Goal: Feedback & Contribution: Leave review/rating

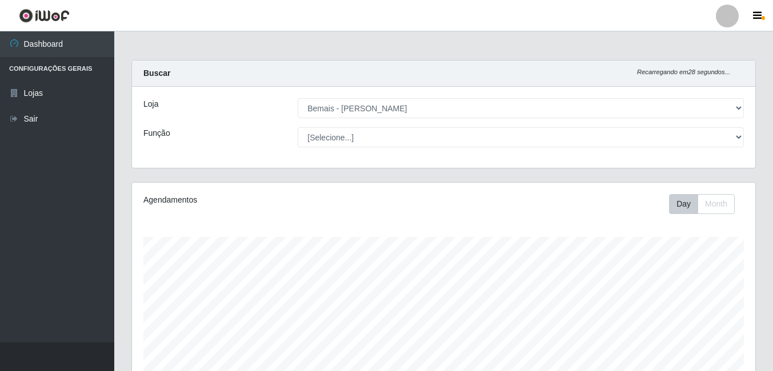
select select "230"
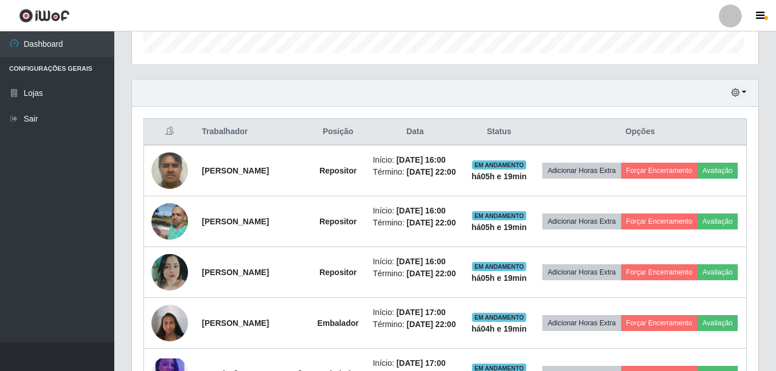
scroll to position [237, 618]
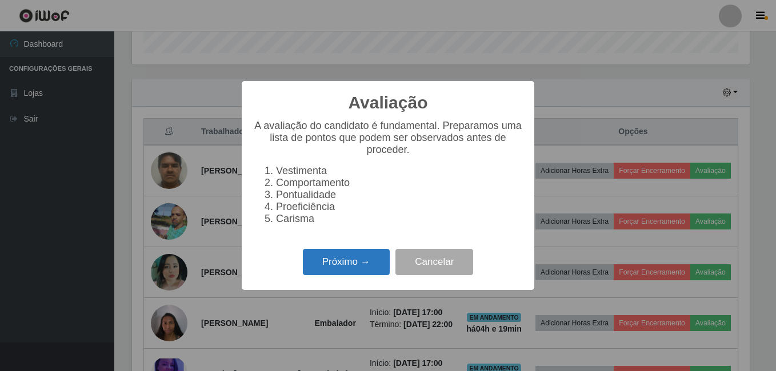
click at [321, 259] on button "Próximo →" at bounding box center [346, 262] width 87 height 27
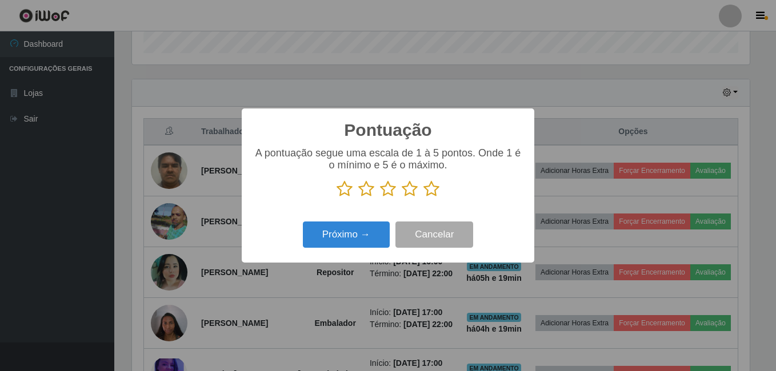
click at [432, 190] on icon at bounding box center [431, 189] width 16 height 17
click at [423, 198] on input "radio" at bounding box center [423, 198] width 0 height 0
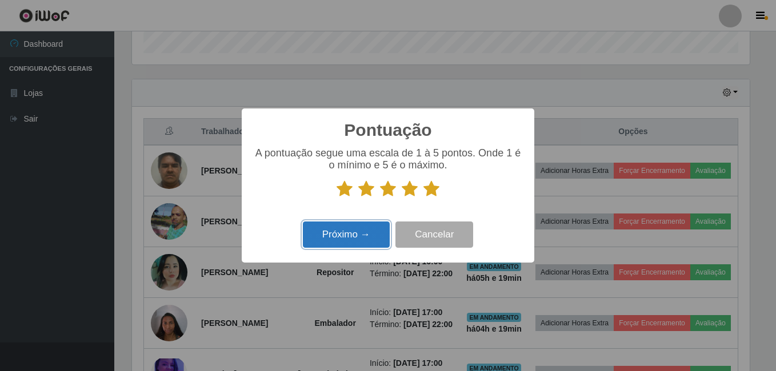
click at [369, 238] on button "Próximo →" at bounding box center [346, 235] width 87 height 27
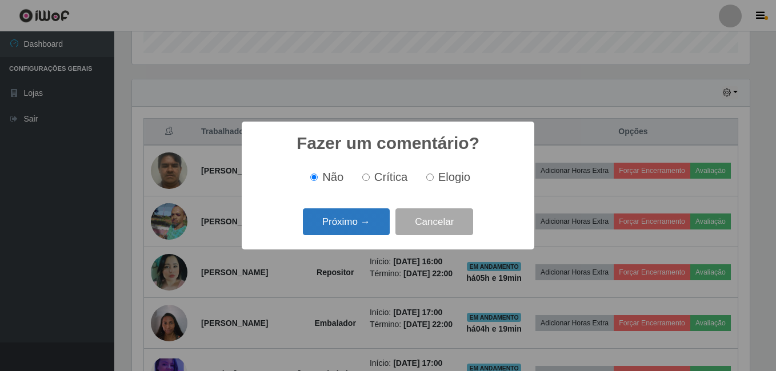
click at [367, 225] on button "Próximo →" at bounding box center [346, 222] width 87 height 27
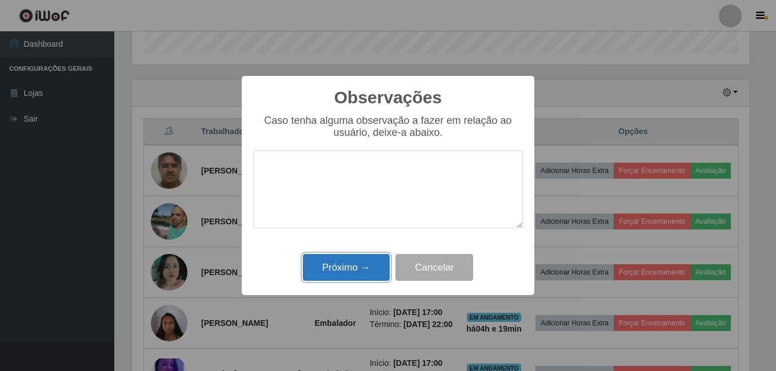
click at [359, 275] on button "Próximo →" at bounding box center [346, 267] width 87 height 27
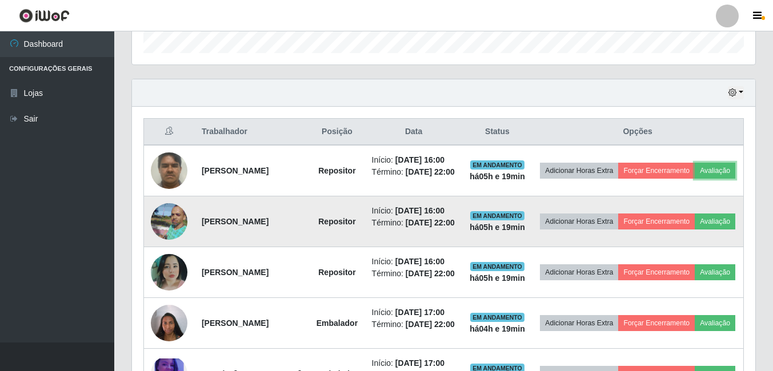
scroll to position [413, 0]
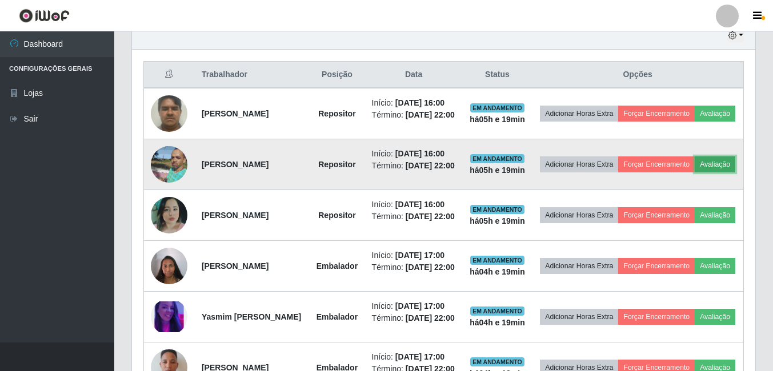
click at [695, 173] on button "Avaliação" at bounding box center [715, 165] width 41 height 16
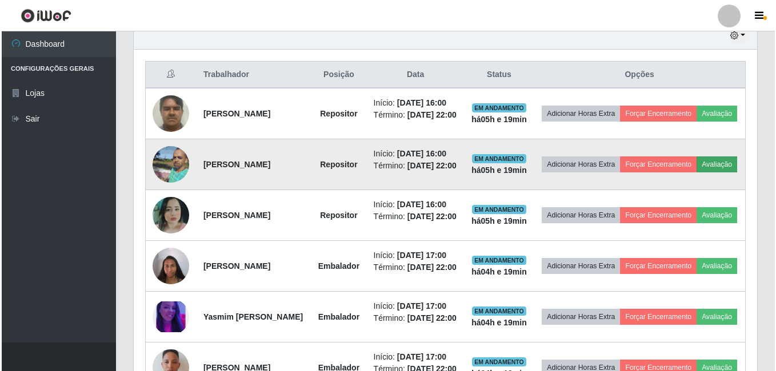
scroll to position [237, 618]
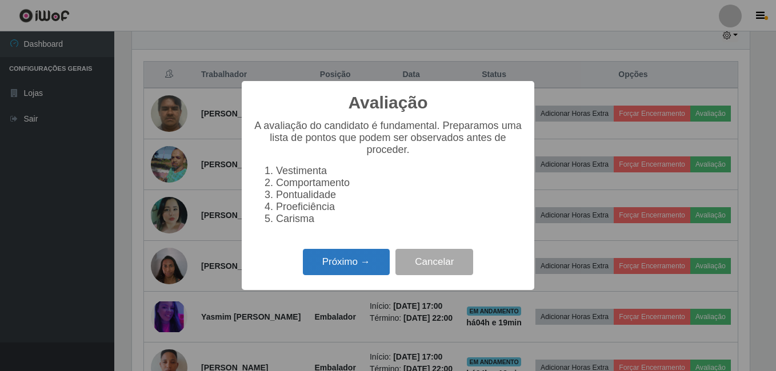
click at [354, 275] on button "Próximo →" at bounding box center [346, 262] width 87 height 27
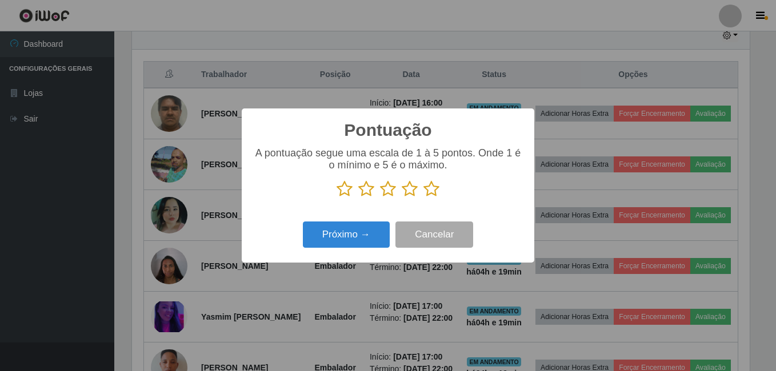
click at [435, 187] on icon at bounding box center [431, 189] width 16 height 17
click at [423, 198] on input "radio" at bounding box center [423, 198] width 0 height 0
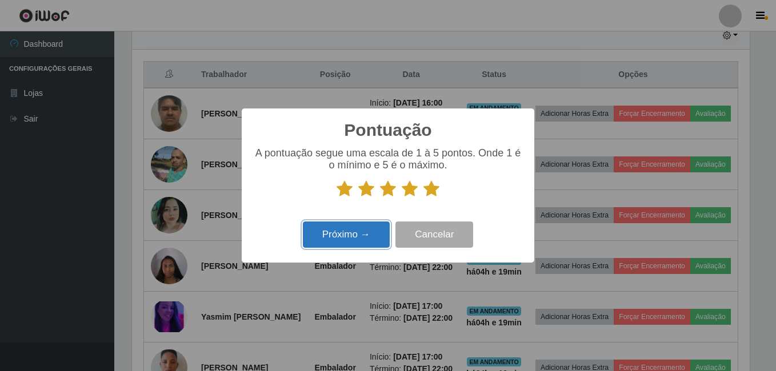
click at [357, 238] on button "Próximo →" at bounding box center [346, 235] width 87 height 27
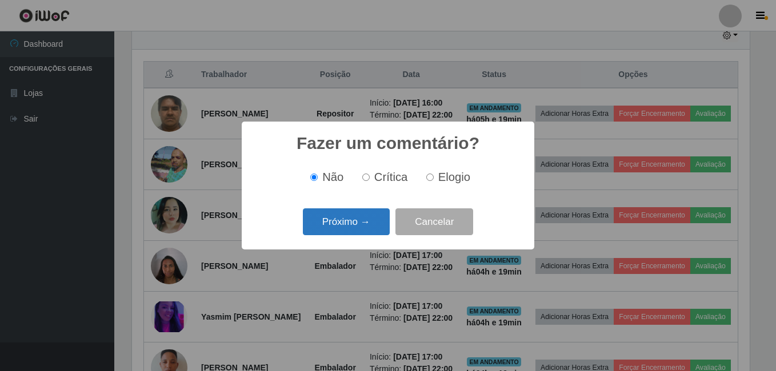
click at [355, 230] on button "Próximo →" at bounding box center [346, 222] width 87 height 27
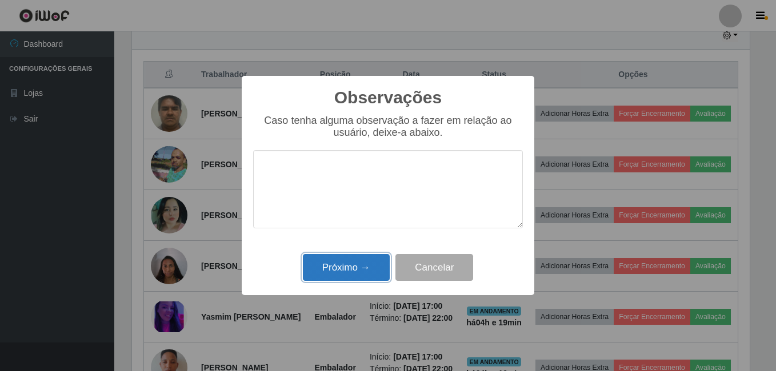
click at [359, 276] on button "Próximo →" at bounding box center [346, 267] width 87 height 27
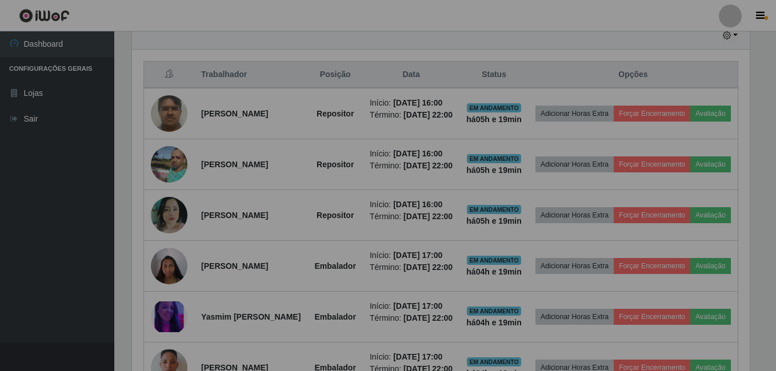
scroll to position [237, 624]
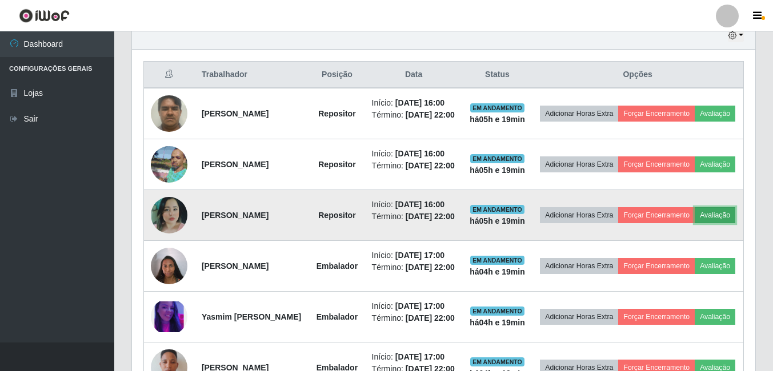
click at [695, 223] on button "Avaliação" at bounding box center [715, 215] width 41 height 16
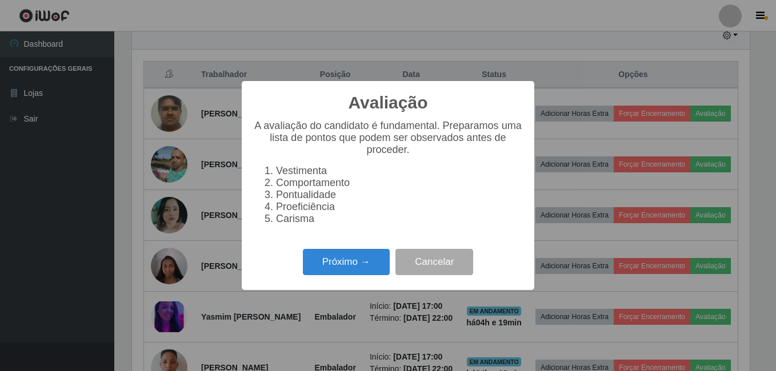
scroll to position [237, 618]
click at [323, 271] on button "Próximo →" at bounding box center [346, 262] width 87 height 27
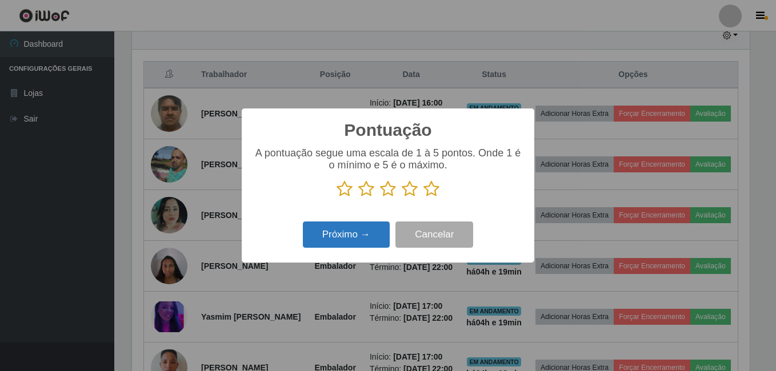
scroll to position [571265, 570885]
click at [431, 192] on icon at bounding box center [431, 189] width 16 height 17
click at [423, 198] on input "radio" at bounding box center [423, 198] width 0 height 0
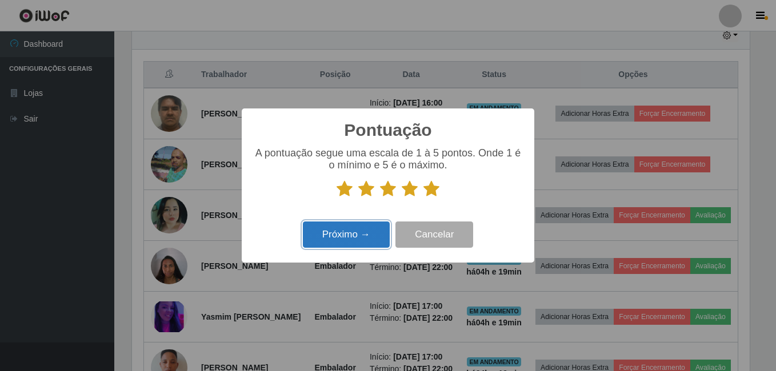
click at [372, 227] on button "Próximo →" at bounding box center [346, 235] width 87 height 27
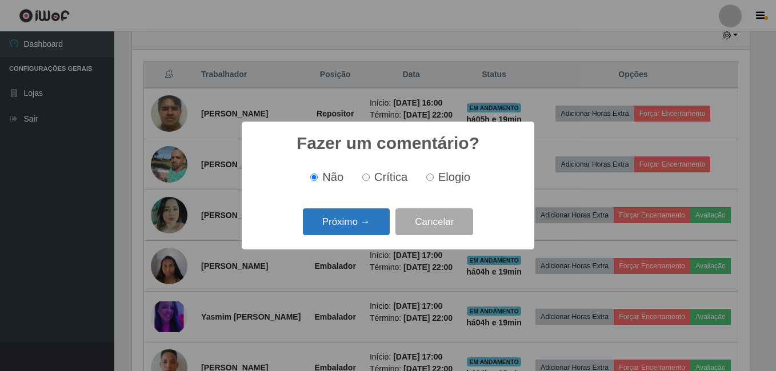
click at [371, 226] on button "Próximo →" at bounding box center [346, 222] width 87 height 27
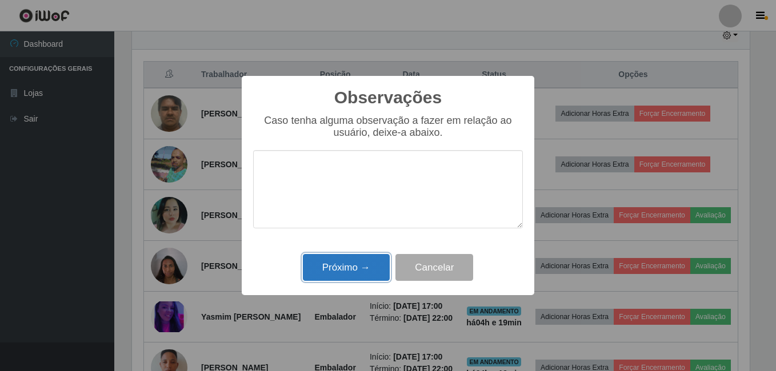
click at [358, 265] on button "Próximo →" at bounding box center [346, 267] width 87 height 27
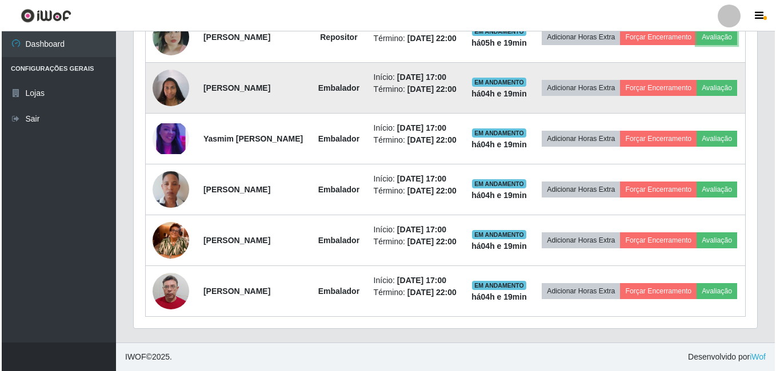
scroll to position [756, 0]
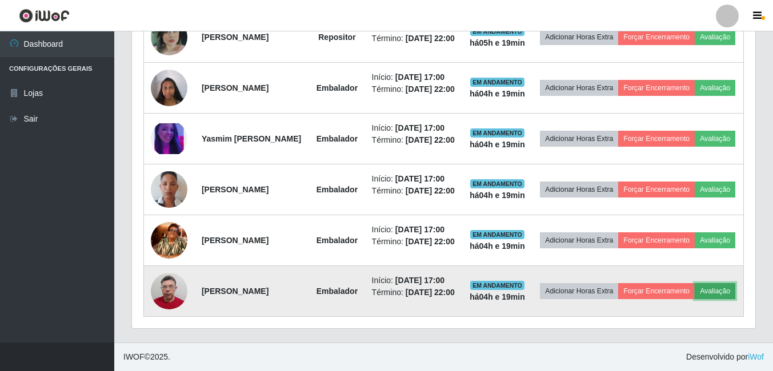
click at [695, 289] on button "Avaliação" at bounding box center [715, 291] width 41 height 16
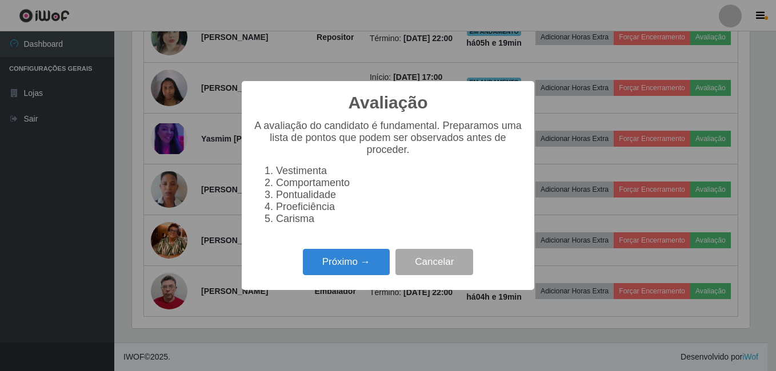
scroll to position [237, 618]
click at [344, 261] on button "Próximo →" at bounding box center [346, 262] width 87 height 27
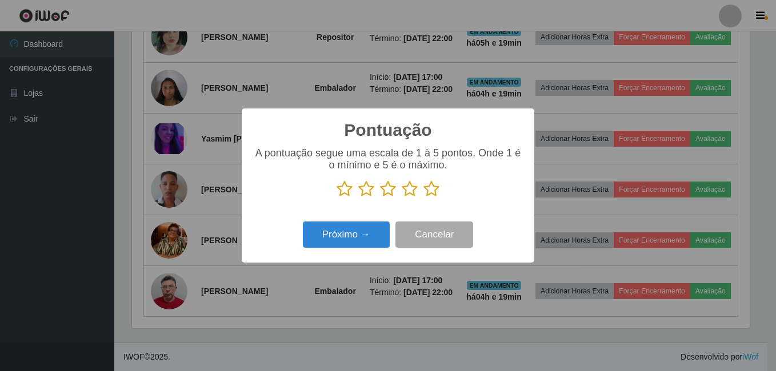
scroll to position [571265, 570885]
click at [427, 191] on icon at bounding box center [431, 189] width 16 height 17
click at [423, 198] on input "radio" at bounding box center [423, 198] width 0 height 0
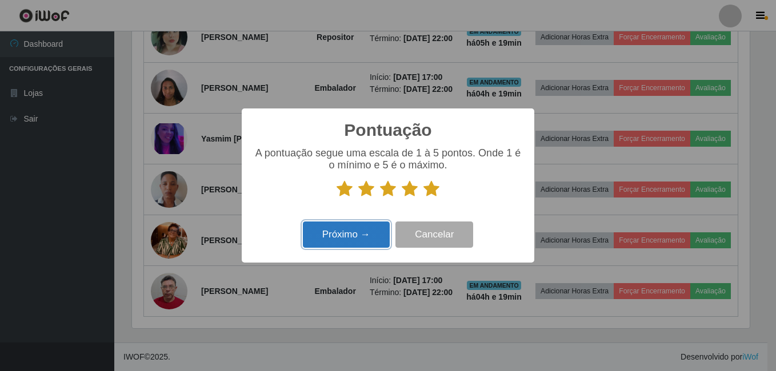
click at [358, 230] on button "Próximo →" at bounding box center [346, 235] width 87 height 27
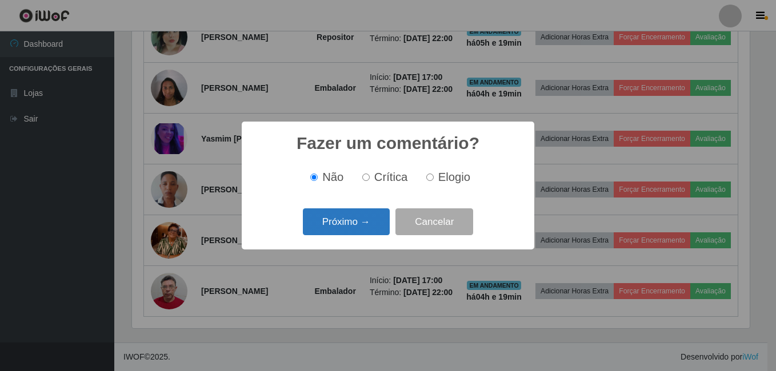
click at [359, 224] on button "Próximo →" at bounding box center [346, 222] width 87 height 27
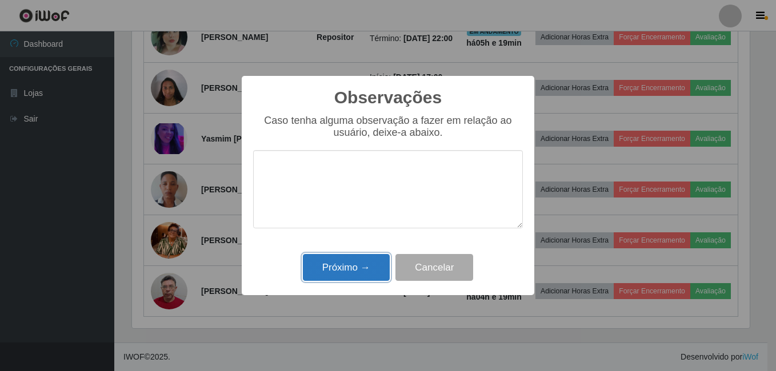
click at [346, 273] on button "Próximo →" at bounding box center [346, 267] width 87 height 27
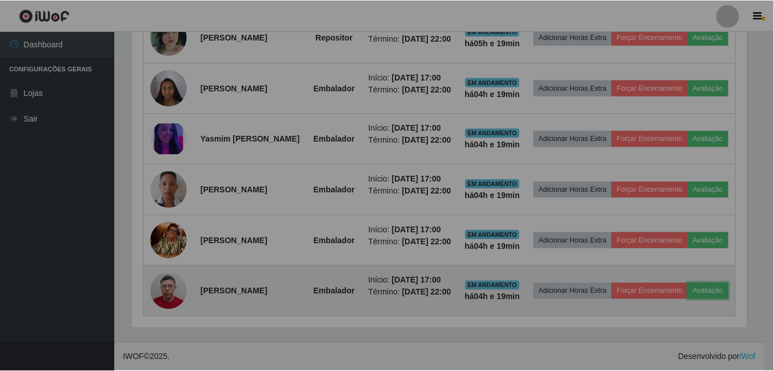
scroll to position [237, 624]
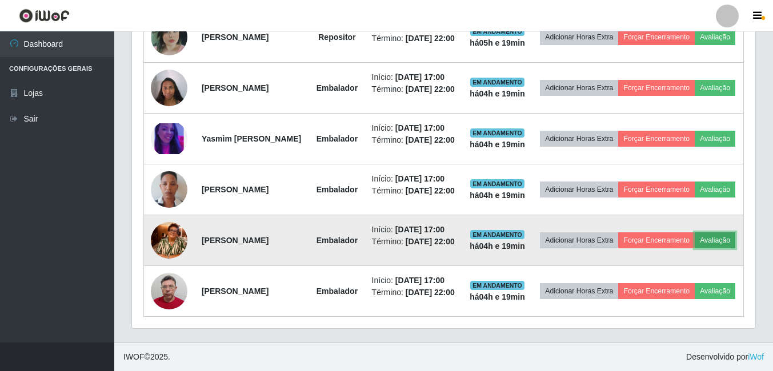
click at [695, 233] on button "Avaliação" at bounding box center [715, 241] width 41 height 16
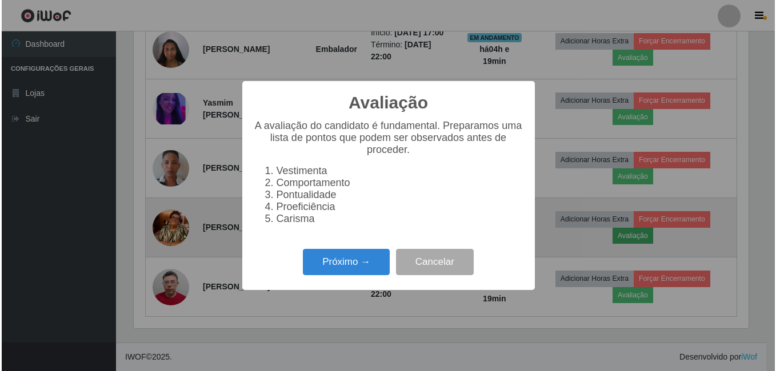
scroll to position [237, 618]
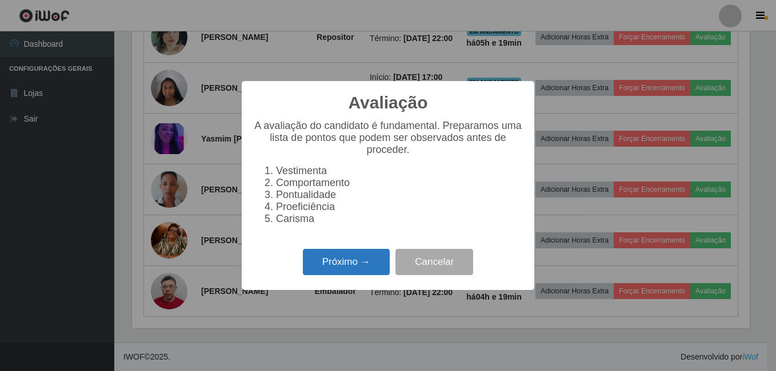
click at [360, 276] on button "Próximo →" at bounding box center [346, 262] width 87 height 27
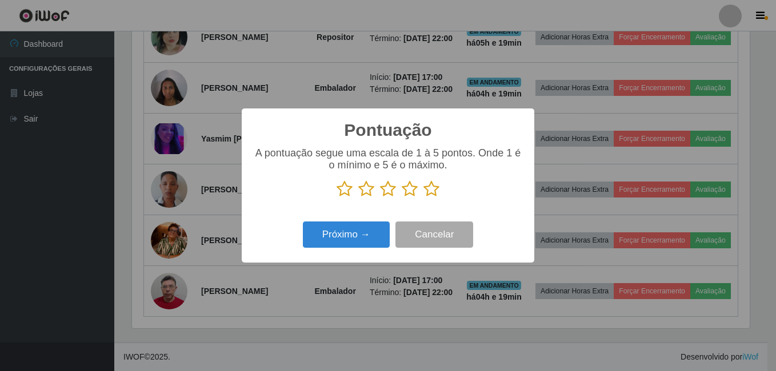
click at [433, 197] on icon at bounding box center [431, 189] width 16 height 17
click at [423, 198] on input "radio" at bounding box center [423, 198] width 0 height 0
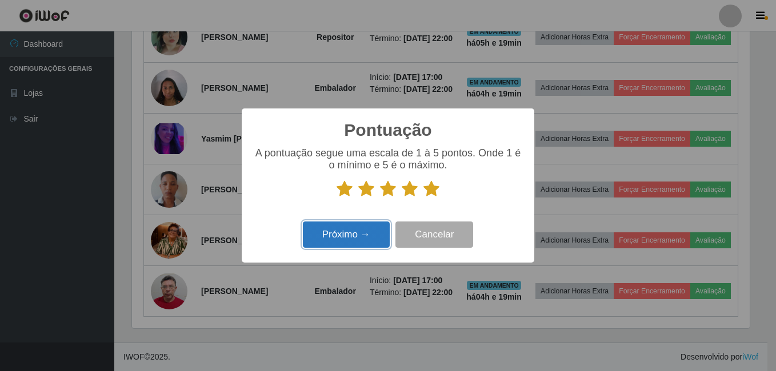
click at [363, 237] on button "Próximo →" at bounding box center [346, 235] width 87 height 27
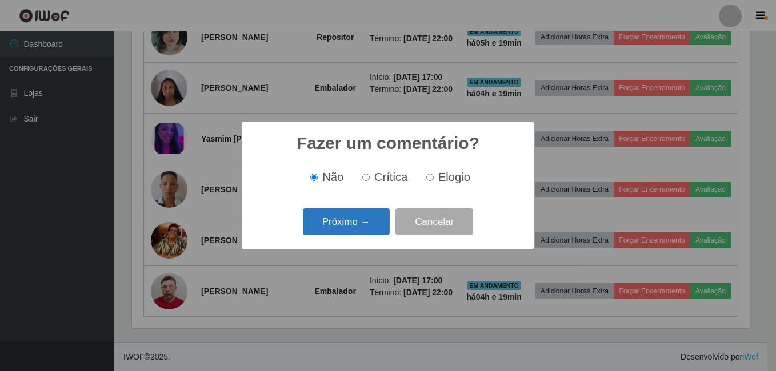
click at [363, 230] on button "Próximo →" at bounding box center [346, 222] width 87 height 27
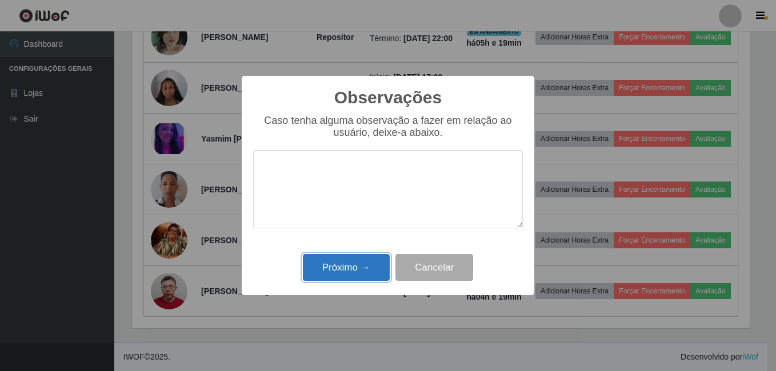
click at [352, 266] on button "Próximo →" at bounding box center [346, 267] width 87 height 27
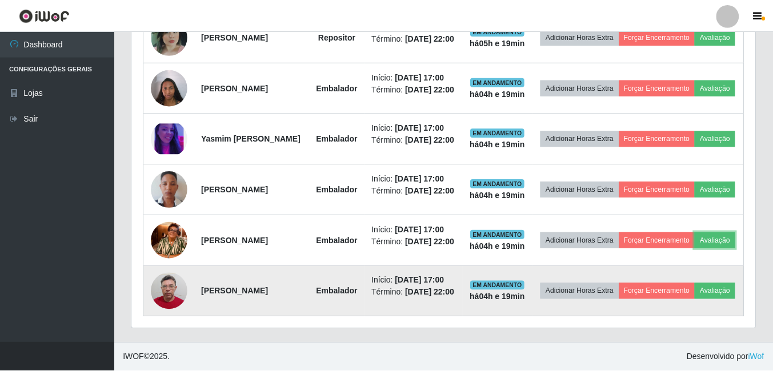
scroll to position [237, 624]
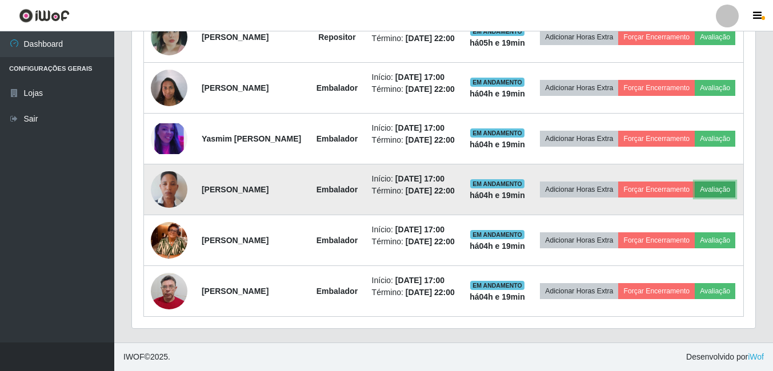
click at [695, 182] on button "Avaliação" at bounding box center [715, 190] width 41 height 16
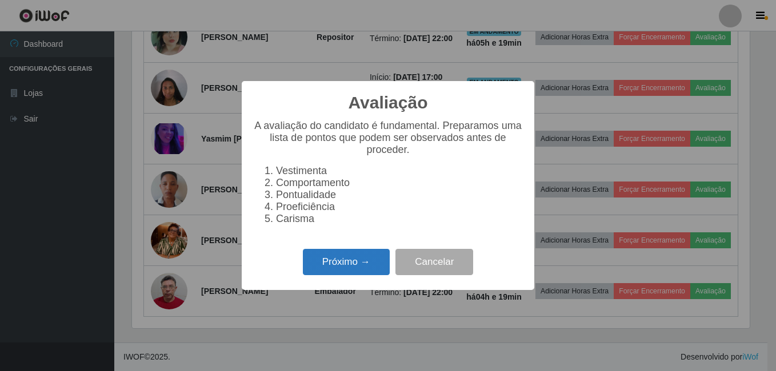
click at [329, 271] on button "Próximo →" at bounding box center [346, 262] width 87 height 27
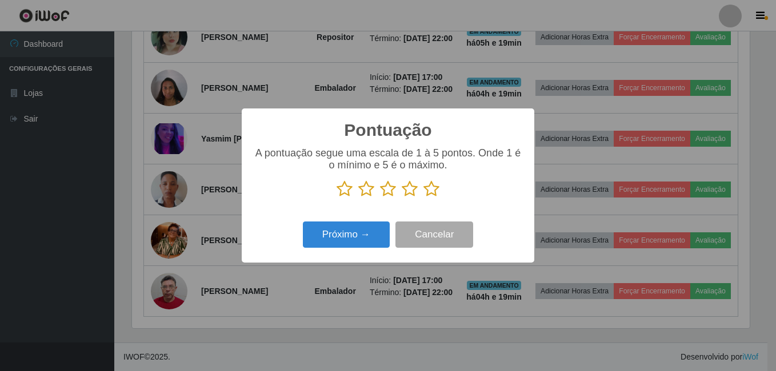
click at [429, 190] on icon at bounding box center [431, 189] width 16 height 17
click at [423, 198] on input "radio" at bounding box center [423, 198] width 0 height 0
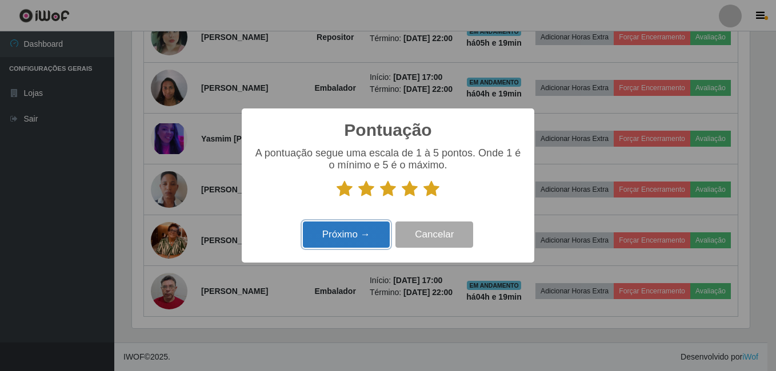
click at [361, 238] on button "Próximo →" at bounding box center [346, 235] width 87 height 27
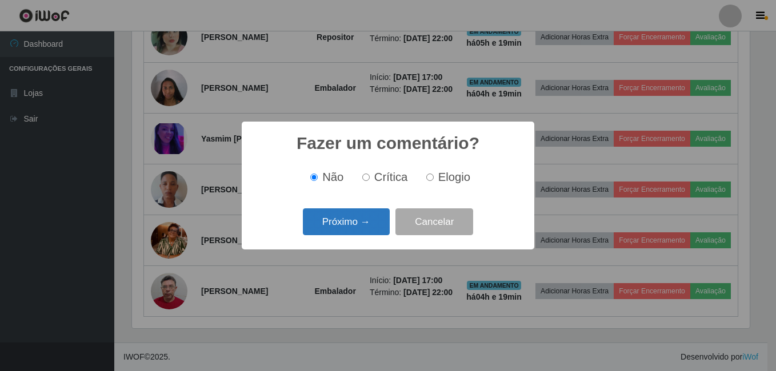
click at [363, 226] on button "Próximo →" at bounding box center [346, 222] width 87 height 27
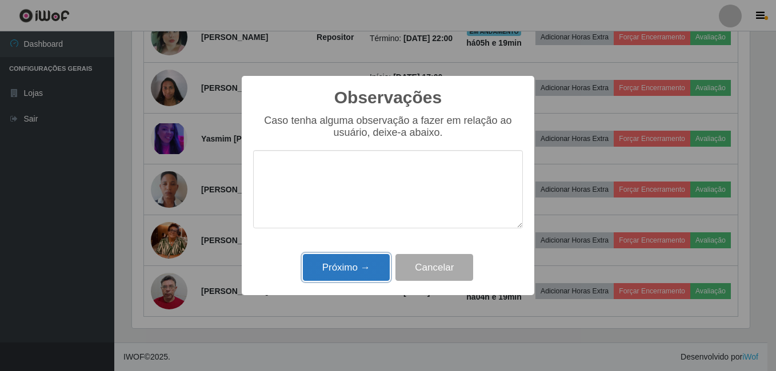
click at [345, 271] on button "Próximo →" at bounding box center [346, 267] width 87 height 27
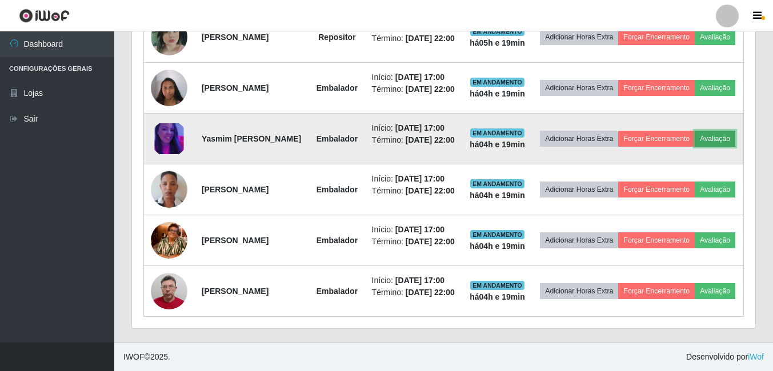
click at [695, 131] on button "Avaliação" at bounding box center [715, 139] width 41 height 16
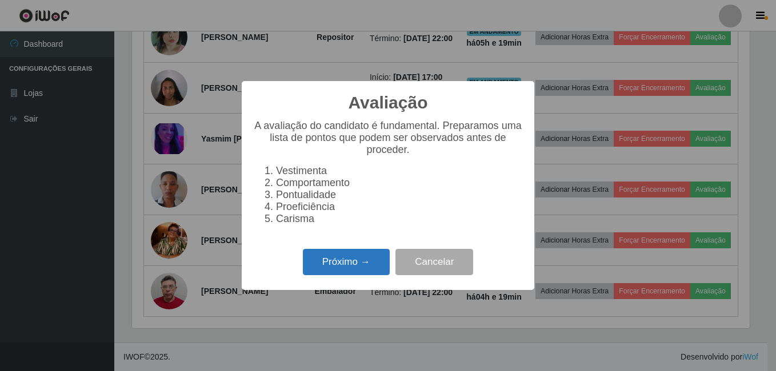
click at [353, 261] on button "Próximo →" at bounding box center [346, 262] width 87 height 27
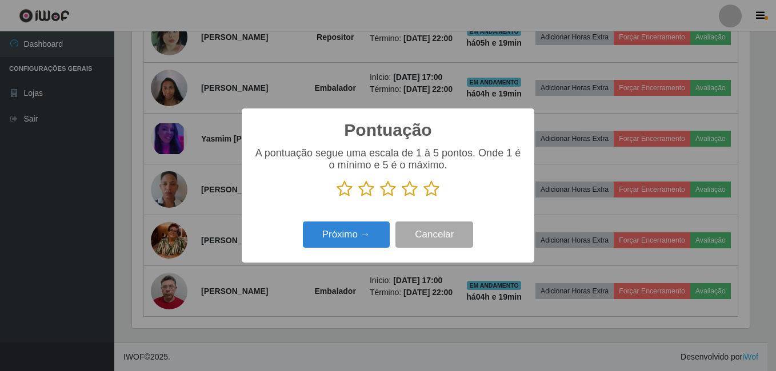
click at [431, 191] on icon at bounding box center [431, 189] width 16 height 17
click at [423, 198] on input "radio" at bounding box center [423, 198] width 0 height 0
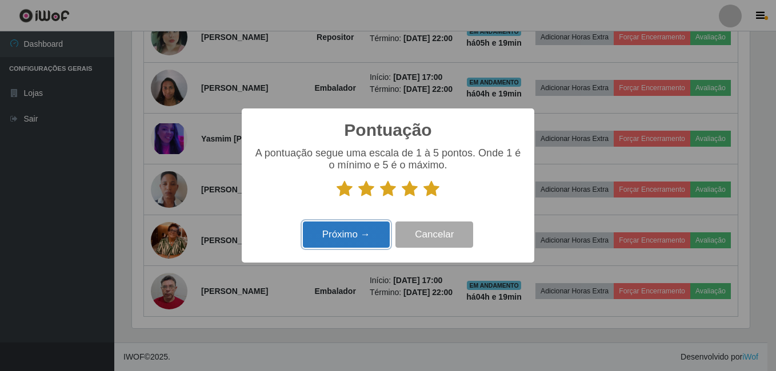
click at [374, 230] on button "Próximo →" at bounding box center [346, 235] width 87 height 27
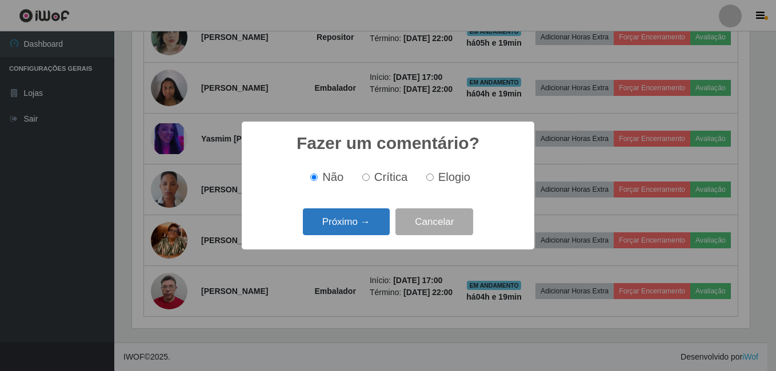
click at [374, 229] on button "Próximo →" at bounding box center [346, 222] width 87 height 27
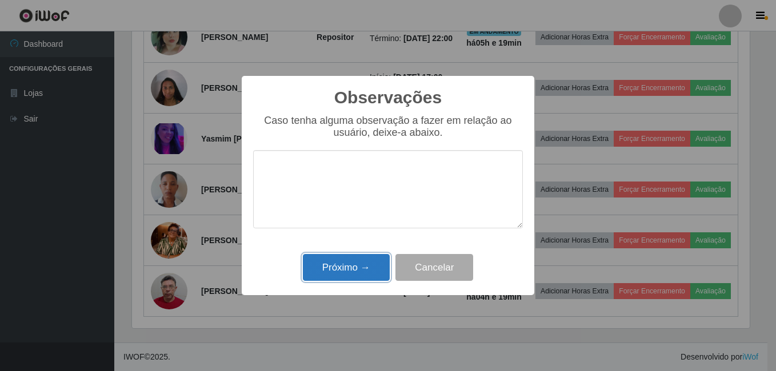
click at [355, 272] on button "Próximo →" at bounding box center [346, 267] width 87 height 27
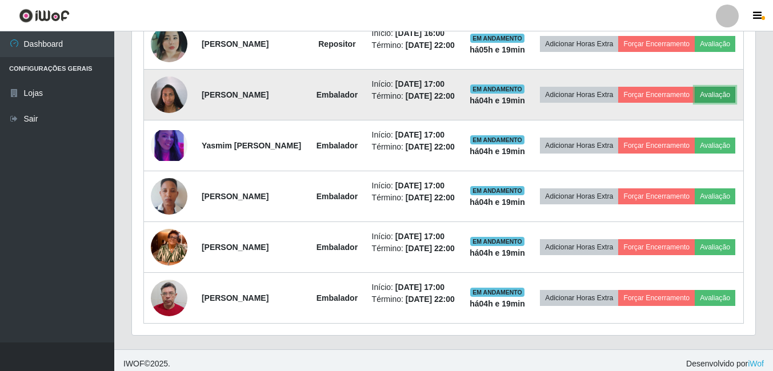
click at [695, 103] on button "Avaliação" at bounding box center [715, 95] width 41 height 16
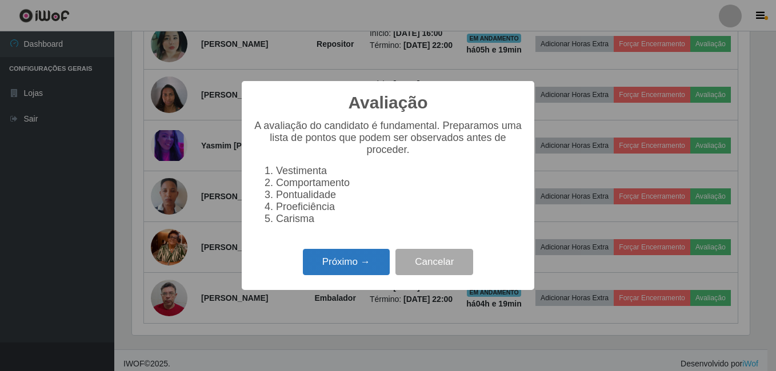
click at [338, 269] on button "Próximo →" at bounding box center [346, 262] width 87 height 27
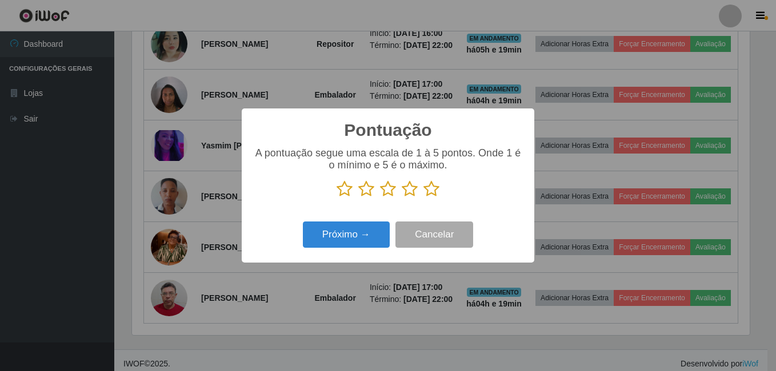
click at [429, 190] on icon at bounding box center [431, 189] width 16 height 17
click at [423, 198] on input "radio" at bounding box center [423, 198] width 0 height 0
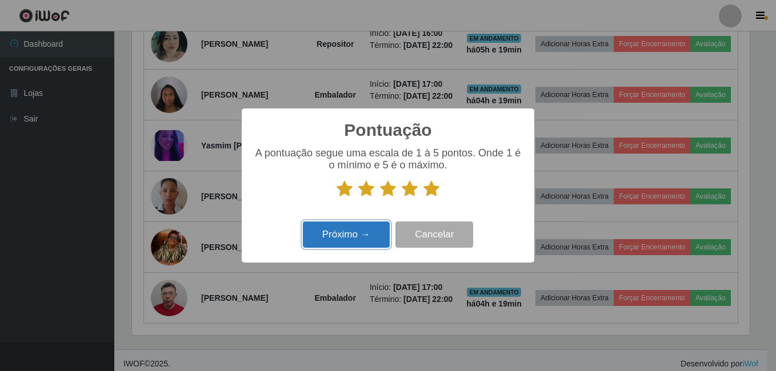
click at [362, 241] on button "Próximo →" at bounding box center [346, 235] width 87 height 27
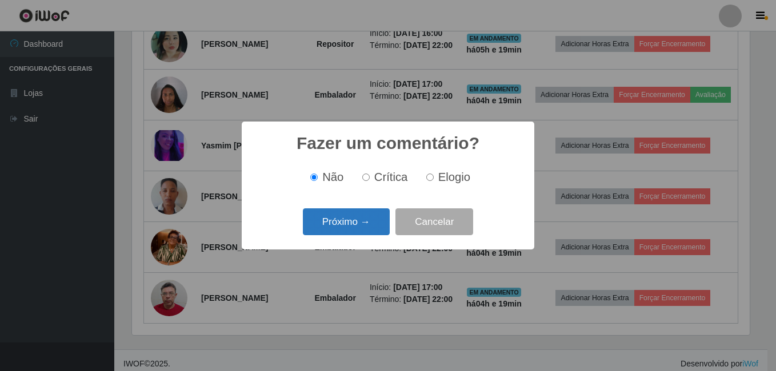
click at [364, 227] on button "Próximo →" at bounding box center [346, 222] width 87 height 27
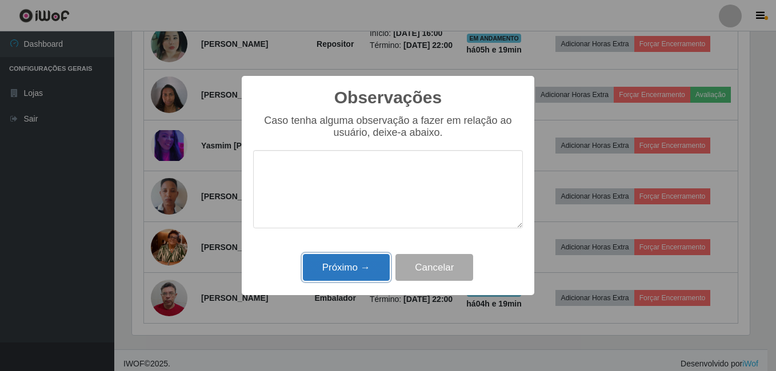
click at [359, 265] on button "Próximo →" at bounding box center [346, 267] width 87 height 27
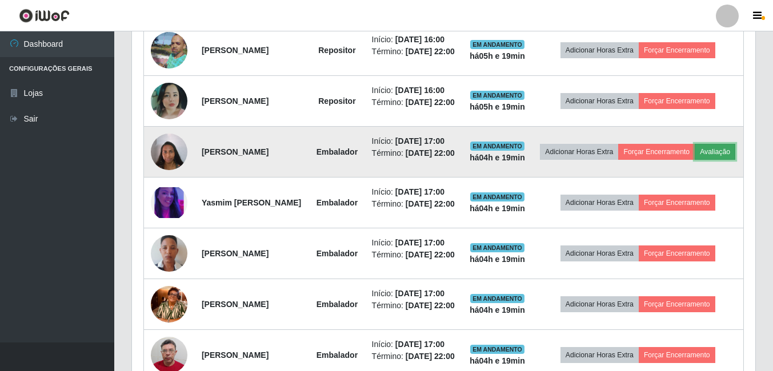
click at [695, 160] on button "Avaliação" at bounding box center [715, 152] width 41 height 16
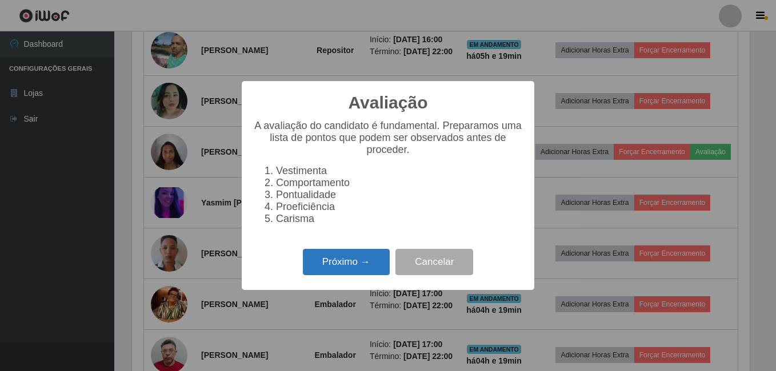
click at [363, 270] on button "Próximo →" at bounding box center [346, 262] width 87 height 27
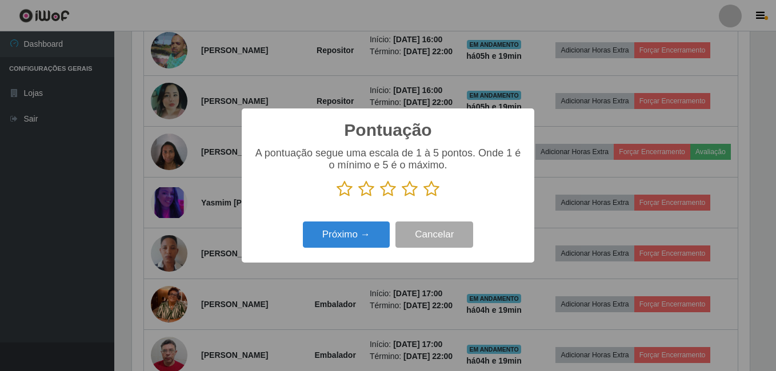
click at [431, 193] on icon at bounding box center [431, 189] width 16 height 17
click at [423, 198] on input "radio" at bounding box center [423, 198] width 0 height 0
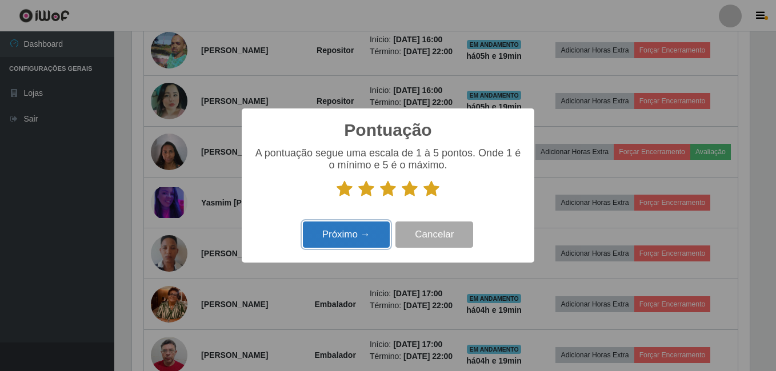
click at [372, 225] on button "Próximo →" at bounding box center [346, 235] width 87 height 27
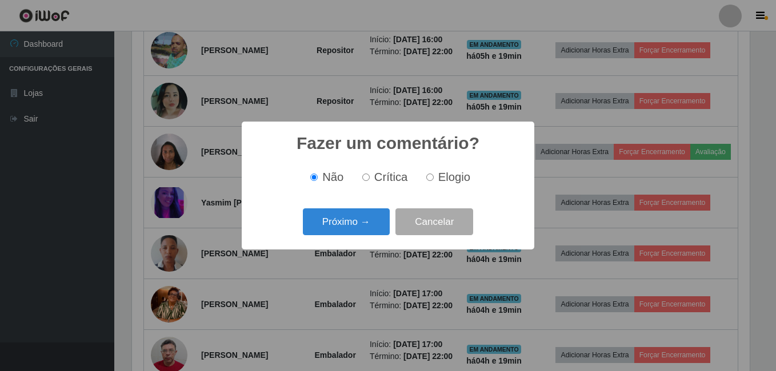
click at [372, 225] on button "Próximo →" at bounding box center [346, 222] width 87 height 27
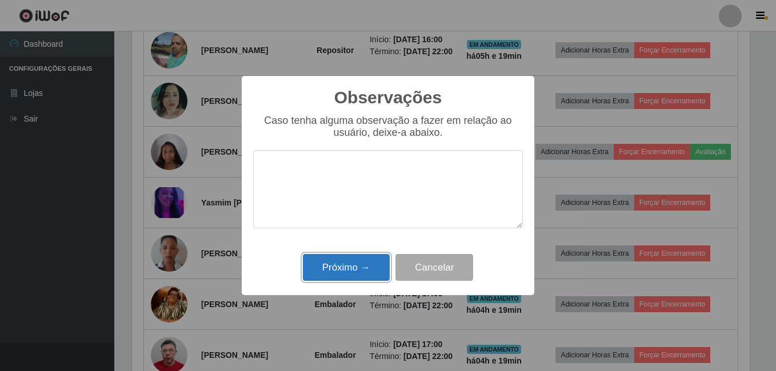
click at [362, 261] on button "Próximo →" at bounding box center [346, 267] width 87 height 27
